Goal: Transaction & Acquisition: Purchase product/service

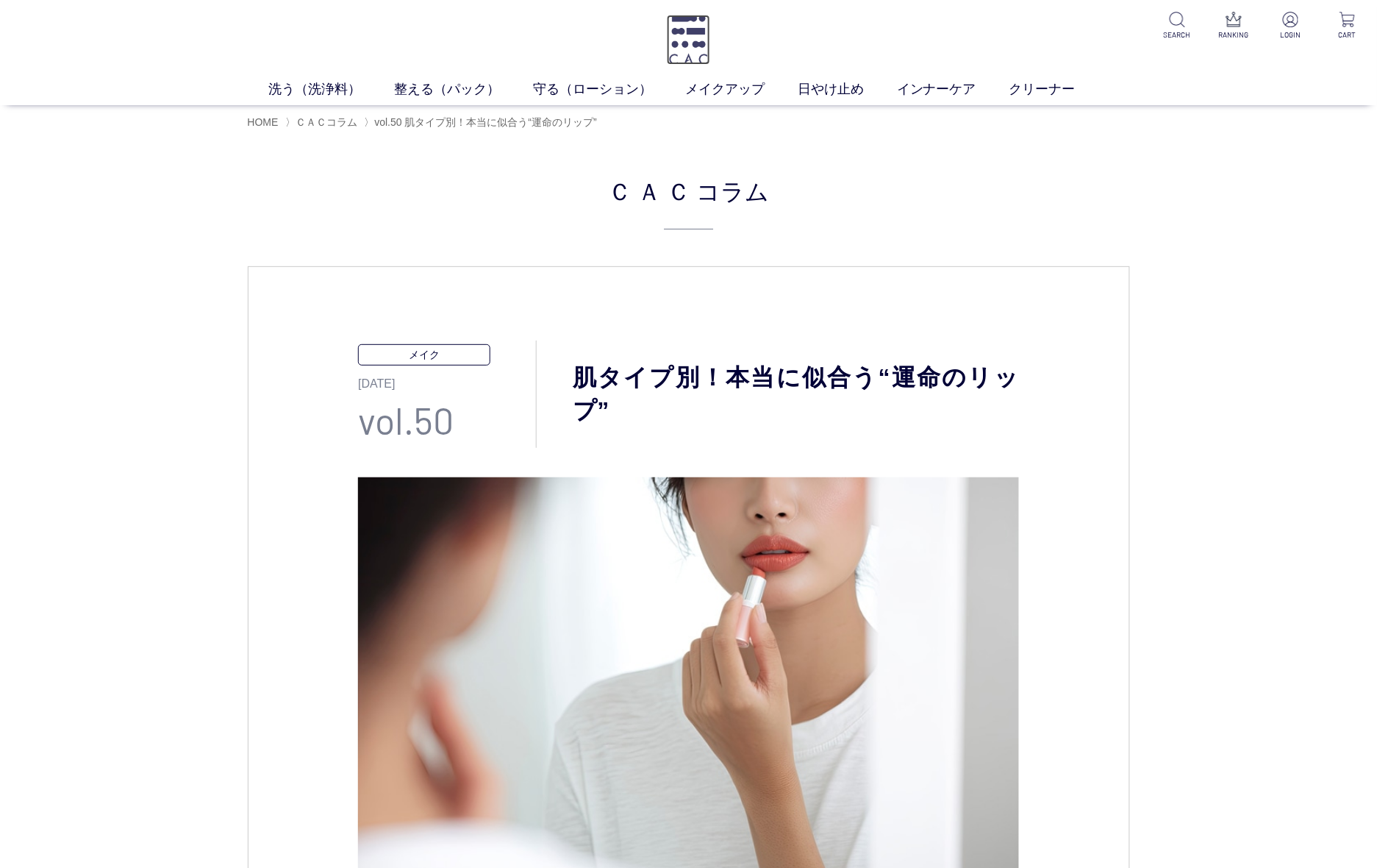
click at [697, 53] on img at bounding box center [688, 40] width 44 height 50
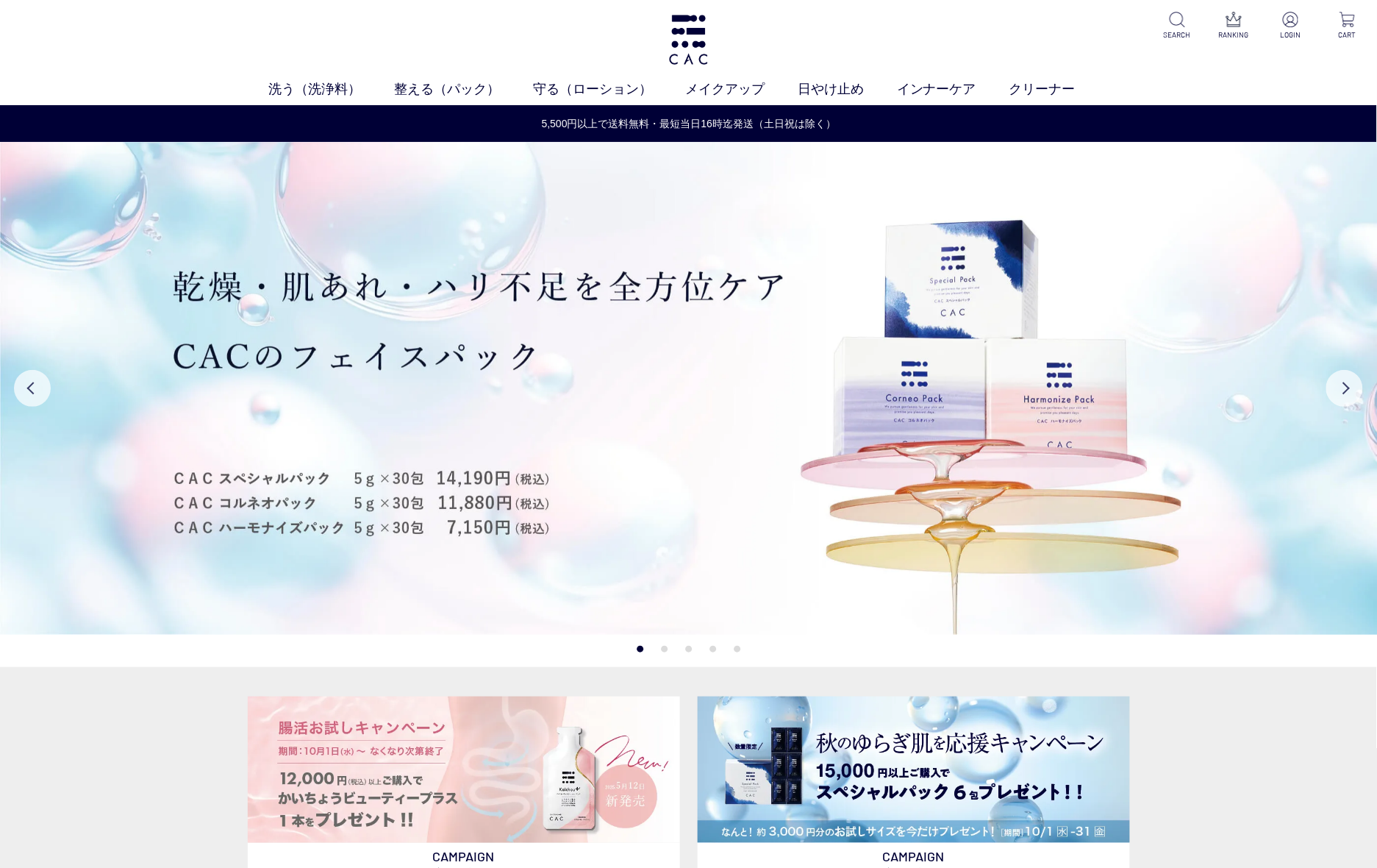
drag, startPoint x: 148, startPoint y: 710, endPoint x: 183, endPoint y: 713, distance: 35.1
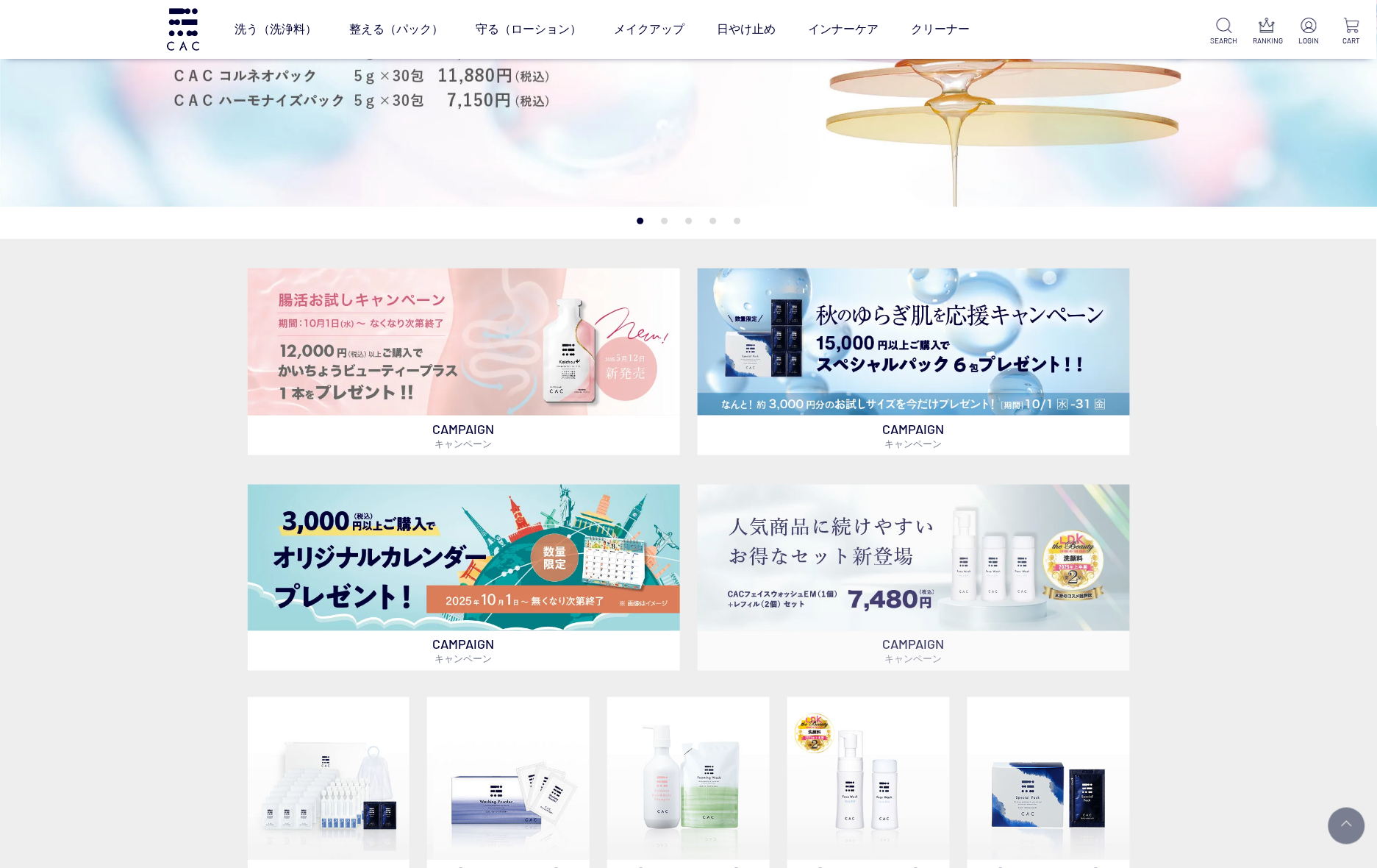
scroll to position [368, 0]
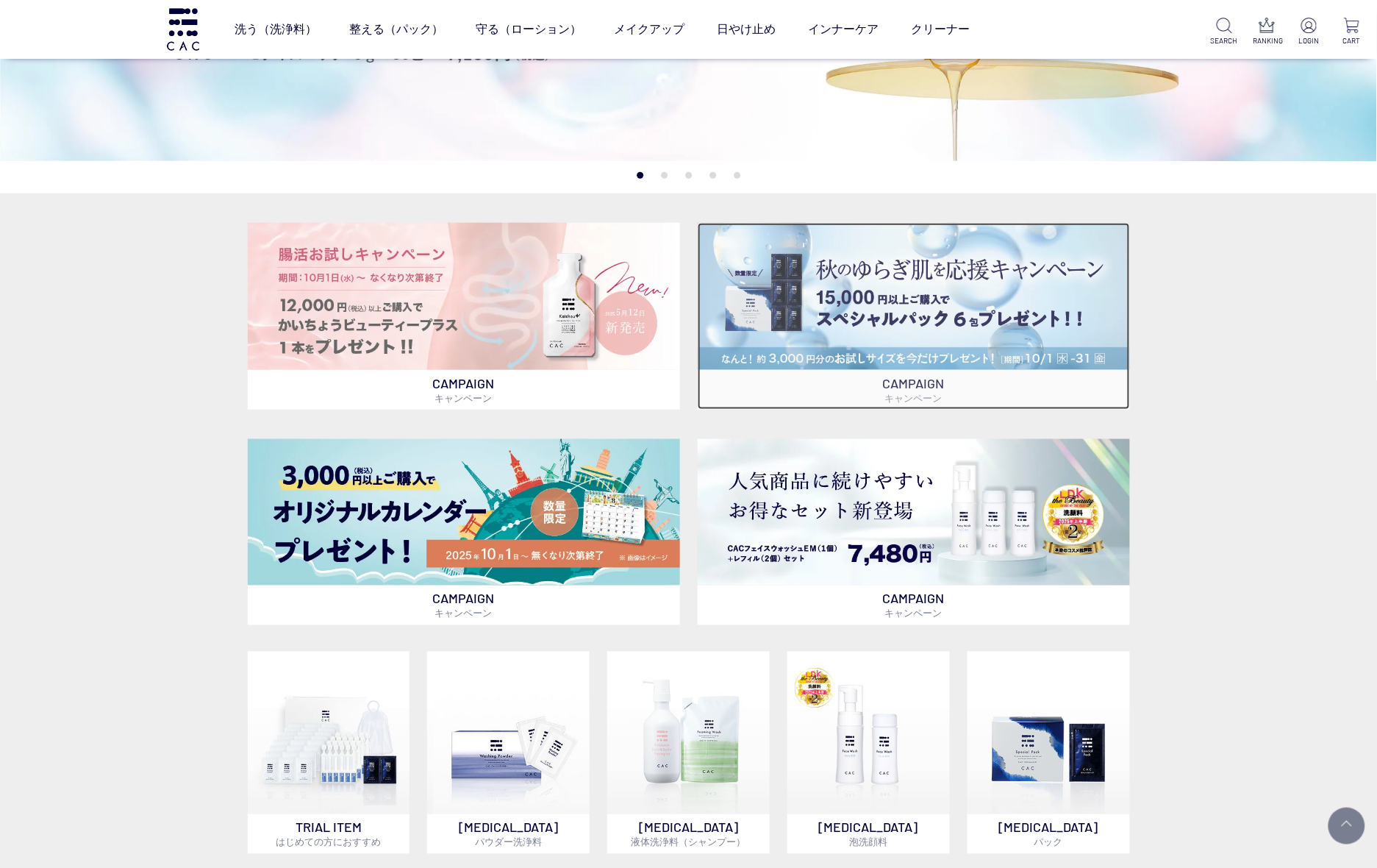
click at [983, 298] on img at bounding box center [914, 296] width 432 height 146
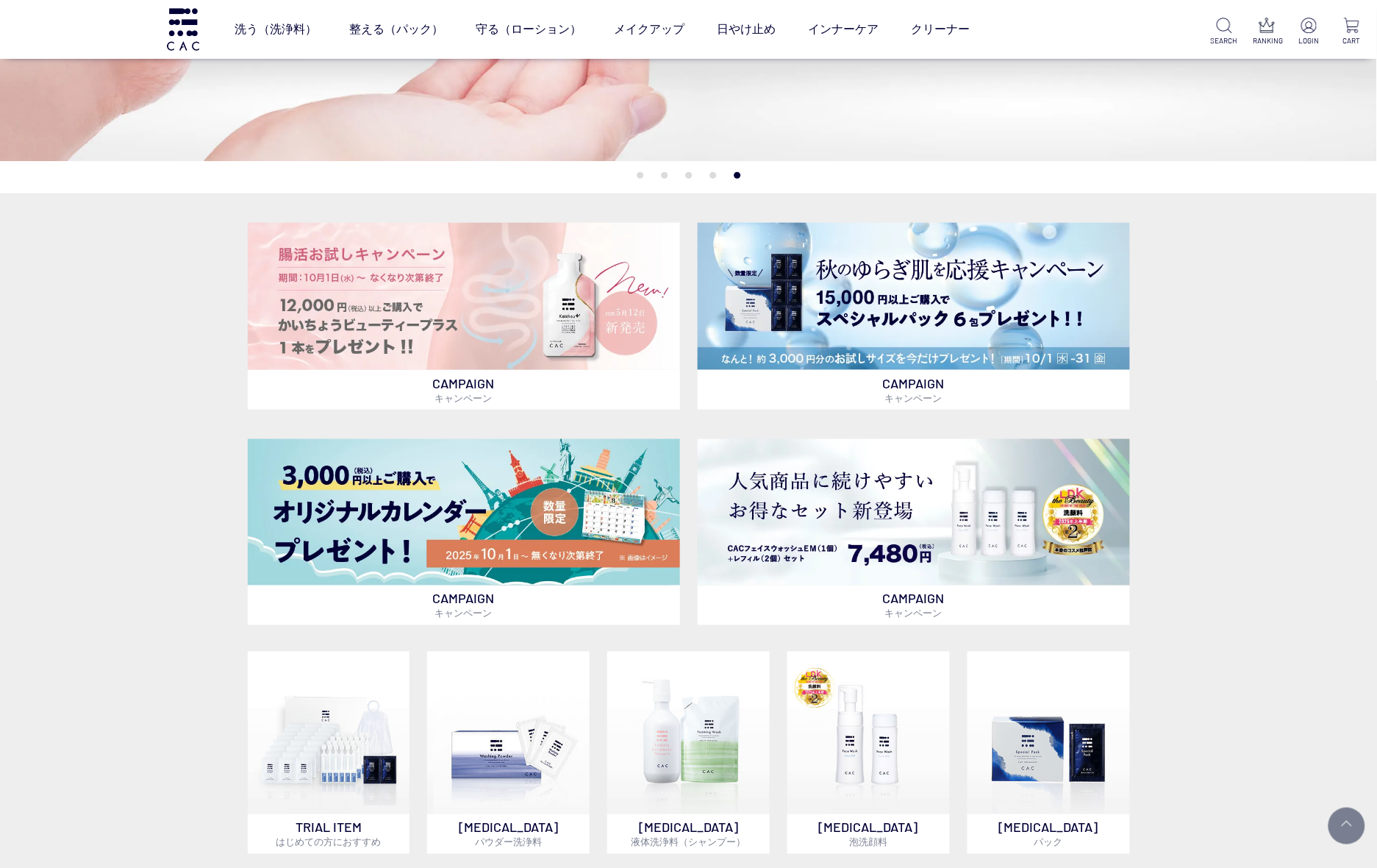
click at [144, 350] on div "CAMPAIGN キャンペーン CAMPAIGN キャンペーン CAMPAIGN キャンペーン CAMPAIGN キャンペーン TRIAL ITEM はじめて…" at bounding box center [688, 676] width 1377 height 964
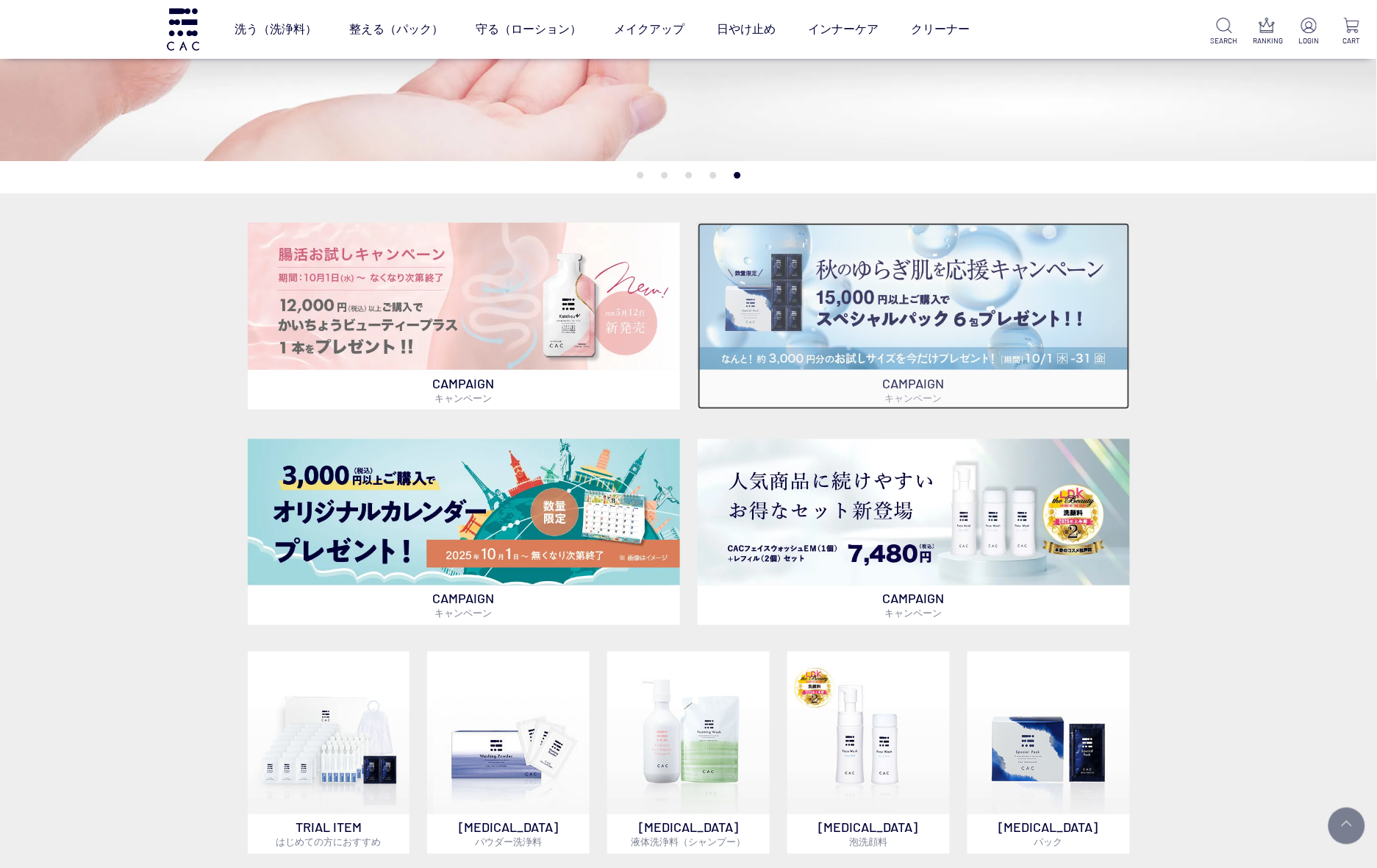
click at [847, 318] on img at bounding box center [914, 296] width 432 height 146
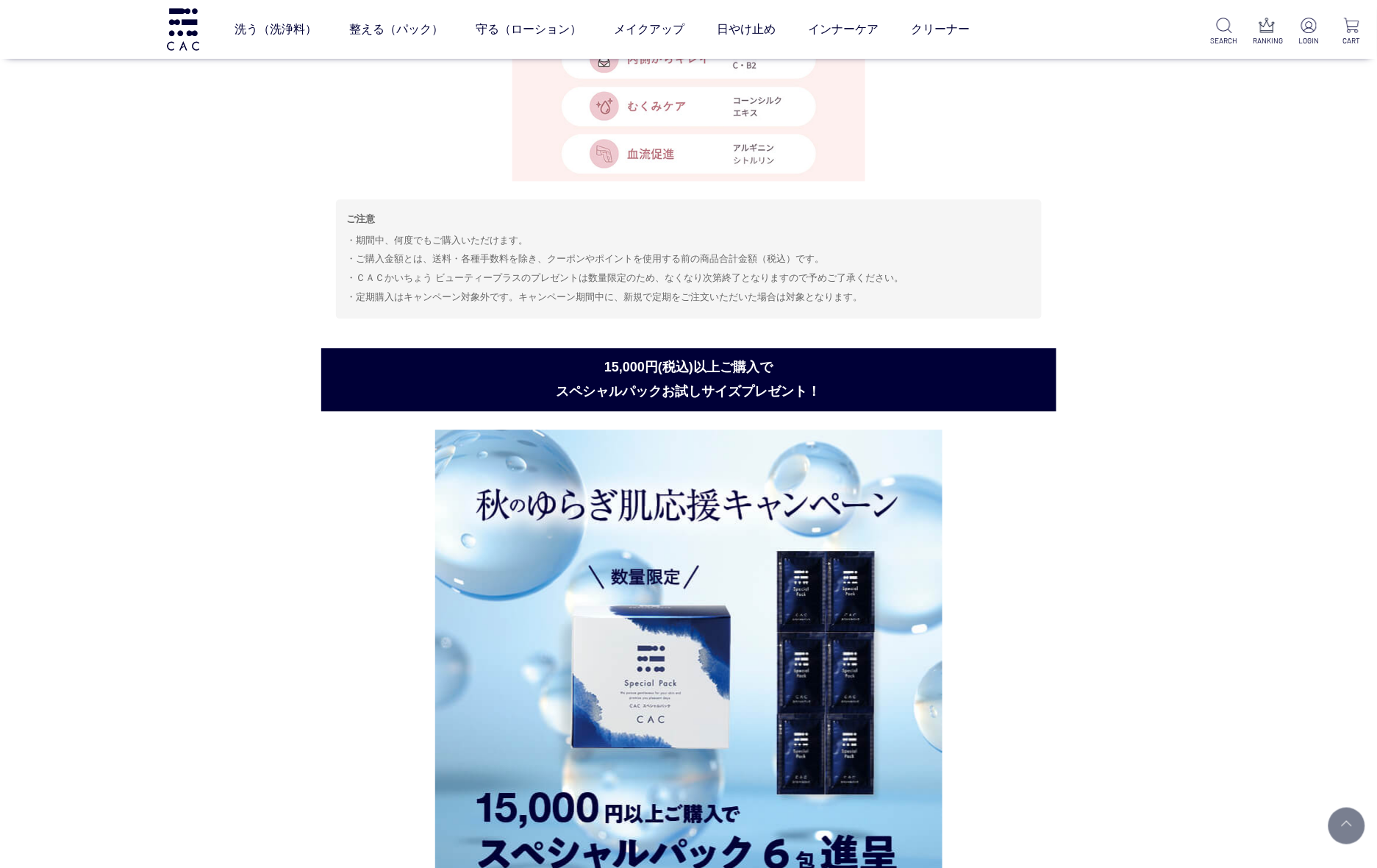
scroll to position [967, 0]
